Goal: Answer question/provide support

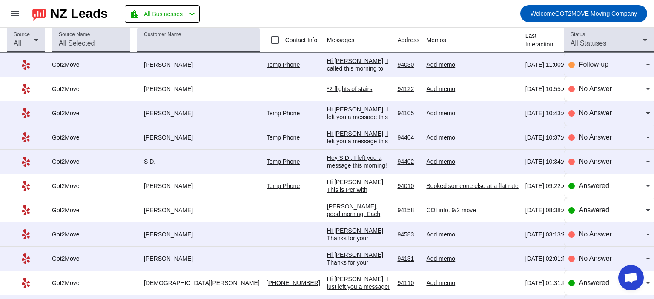
click at [154, 66] on div "[PERSON_NAME]" at bounding box center [198, 65] width 123 height 8
click at [267, 66] on link "Temp Phone" at bounding box center [284, 64] width 34 height 7
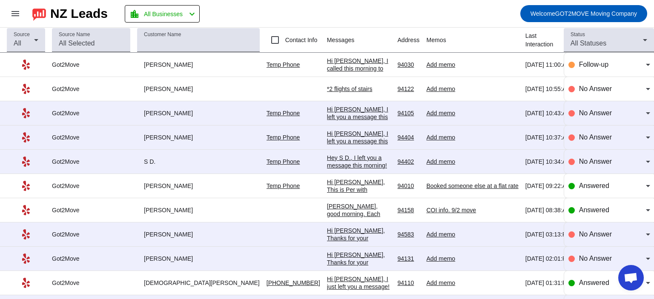
click at [426, 65] on div "Add memo" at bounding box center [472, 65] width 92 height 8
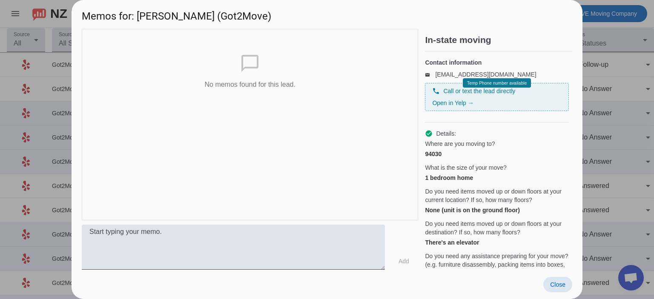
click at [394, 120] on div "chat_bubble_outline No memos found for this lead." at bounding box center [250, 125] width 336 height 192
click at [318, 130] on div "chat_bubble_outline No memos found for this lead." at bounding box center [250, 125] width 336 height 192
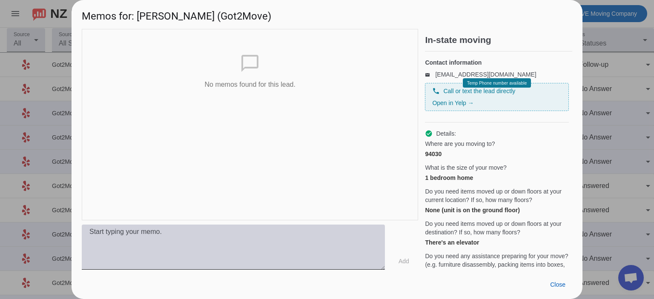
click at [139, 254] on textarea at bounding box center [233, 247] width 303 height 45
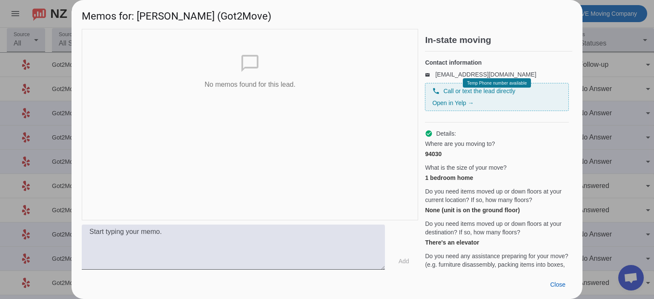
click at [220, 151] on div "chat_bubble_outline No memos found for this lead." at bounding box center [250, 125] width 336 height 192
click at [556, 279] on span at bounding box center [557, 284] width 29 height 15
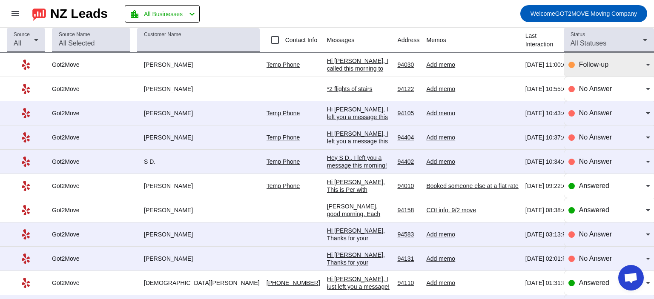
click at [643, 63] on icon at bounding box center [648, 65] width 10 height 10
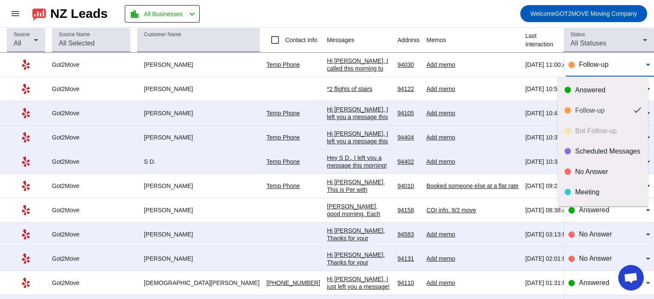
click at [637, 64] on div at bounding box center [327, 149] width 654 height 299
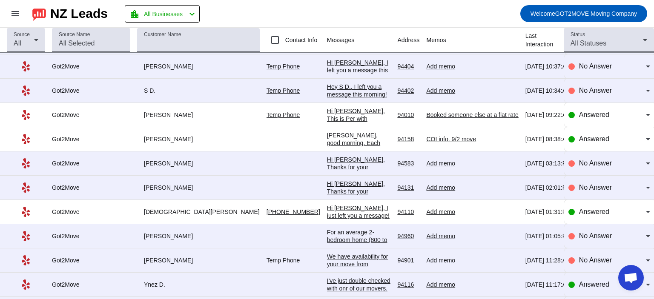
scroll to position [85, 0]
